Goal: Task Accomplishment & Management: Manage account settings

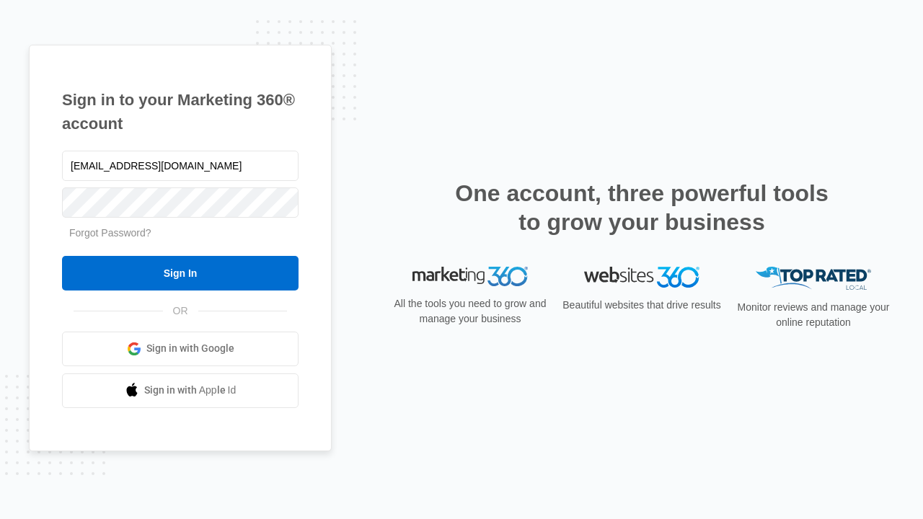
type input "[EMAIL_ADDRESS][DOMAIN_NAME]"
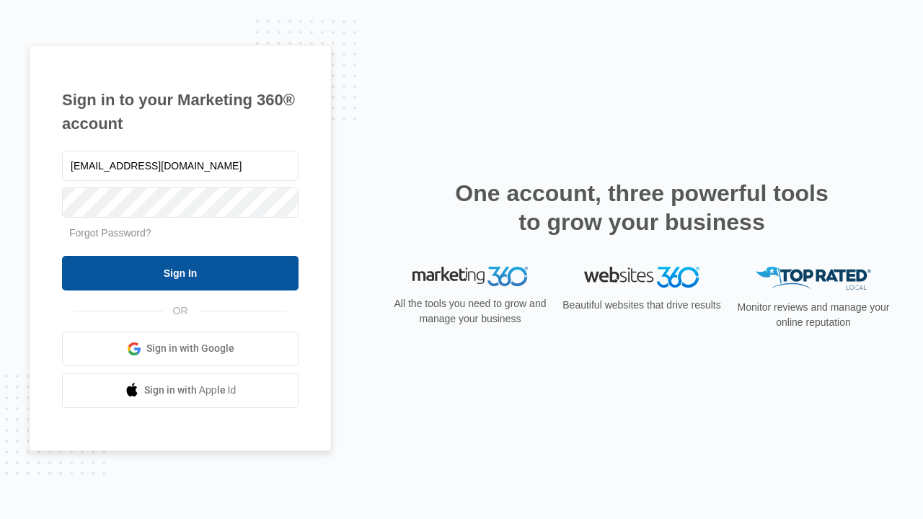
click at [180, 273] on input "Sign In" at bounding box center [180, 273] width 236 height 35
